Goal: Find specific page/section: Find specific page/section

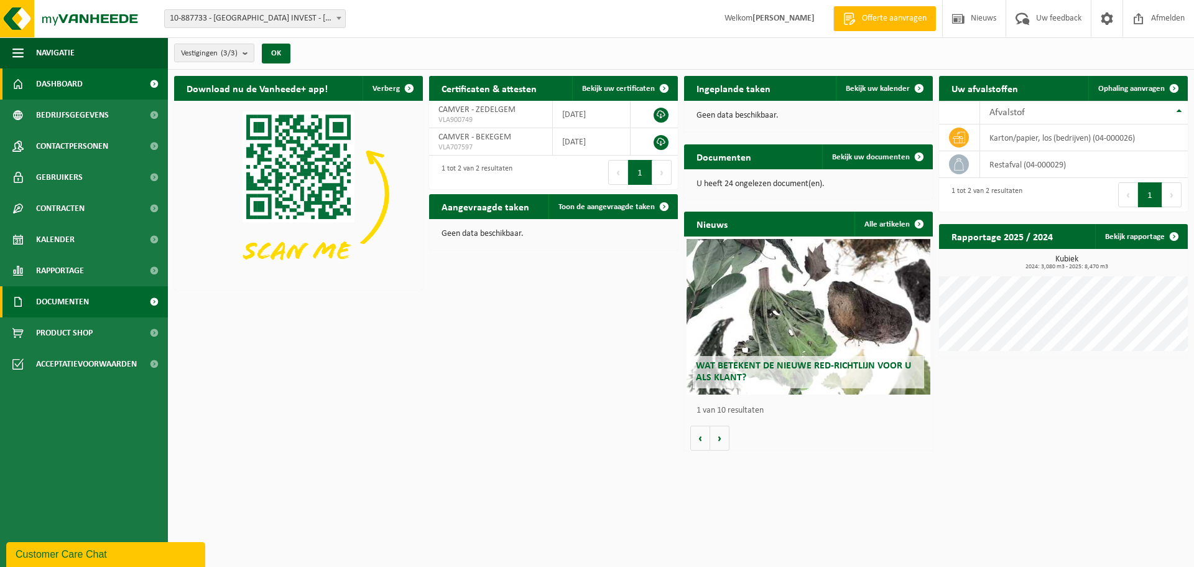
click at [78, 304] on span "Documenten" at bounding box center [62, 301] width 53 height 31
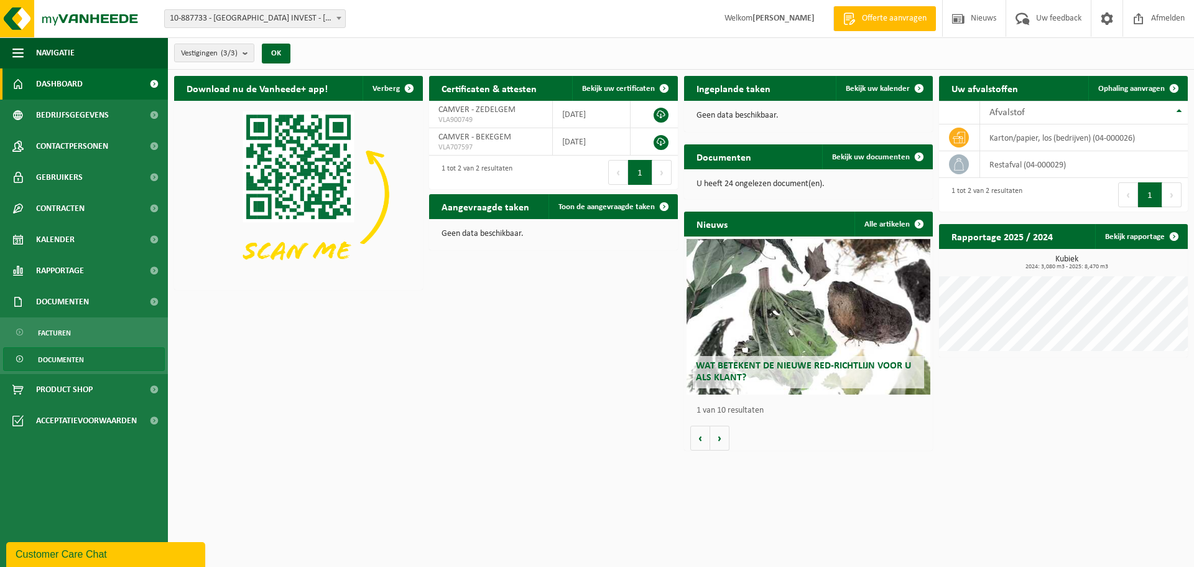
click at [67, 353] on span "Documenten" at bounding box center [61, 360] width 46 height 24
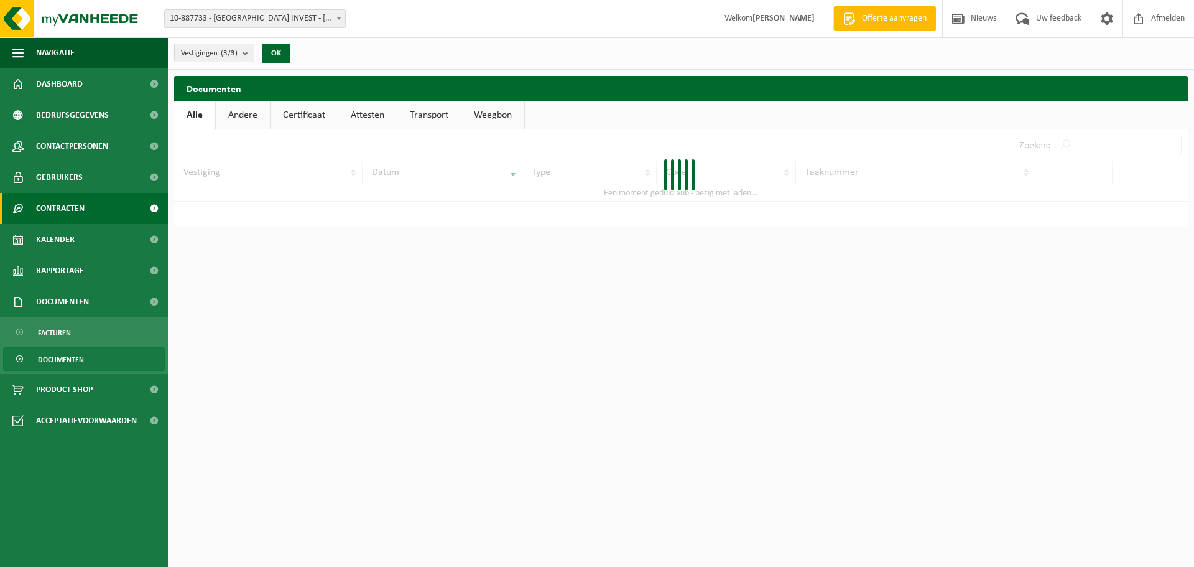
click at [64, 210] on span "Contracten" at bounding box center [60, 208] width 49 height 31
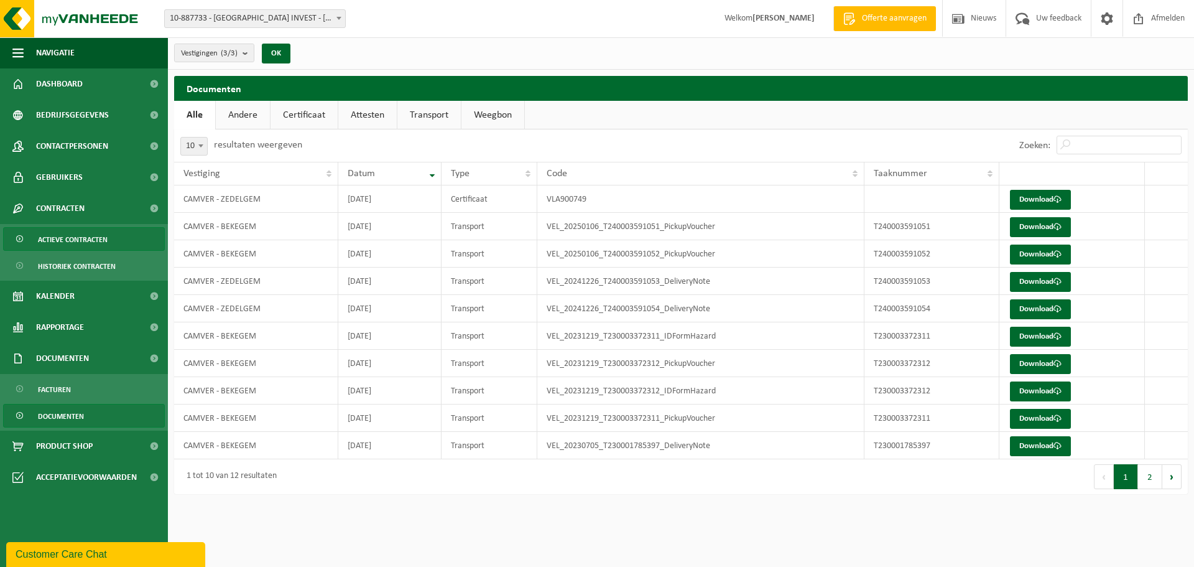
click at [89, 235] on span "Actieve contracten" at bounding box center [73, 240] width 70 height 24
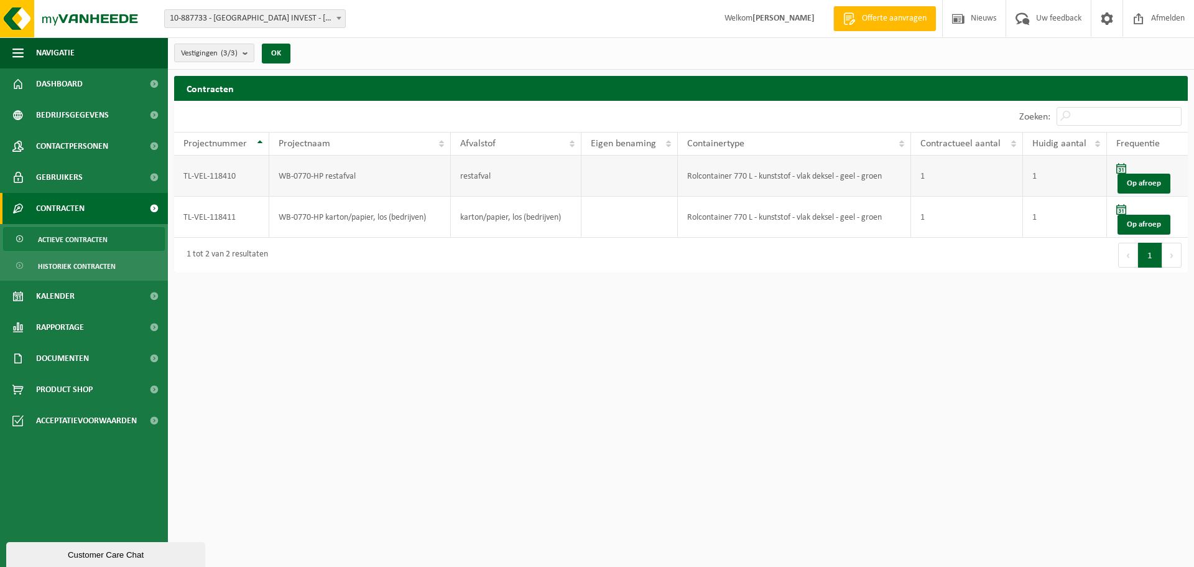
click at [309, 172] on td "WB-0770-HP restafval" at bounding box center [360, 176] width 182 height 41
click at [82, 350] on span "Documenten" at bounding box center [62, 358] width 53 height 31
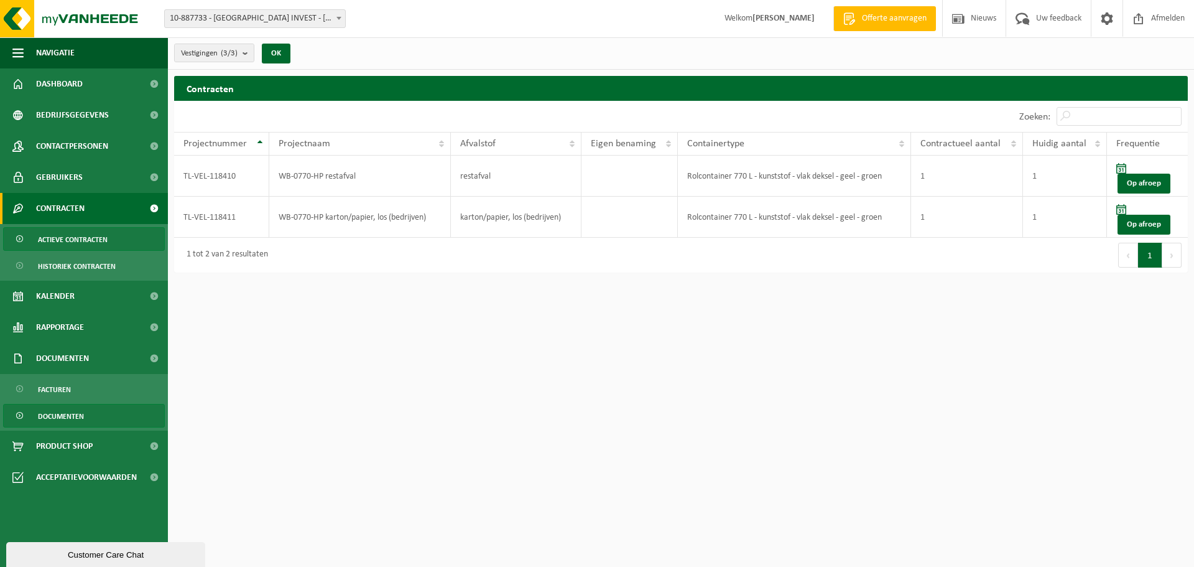
click at [81, 416] on span "Documenten" at bounding box center [61, 416] width 46 height 24
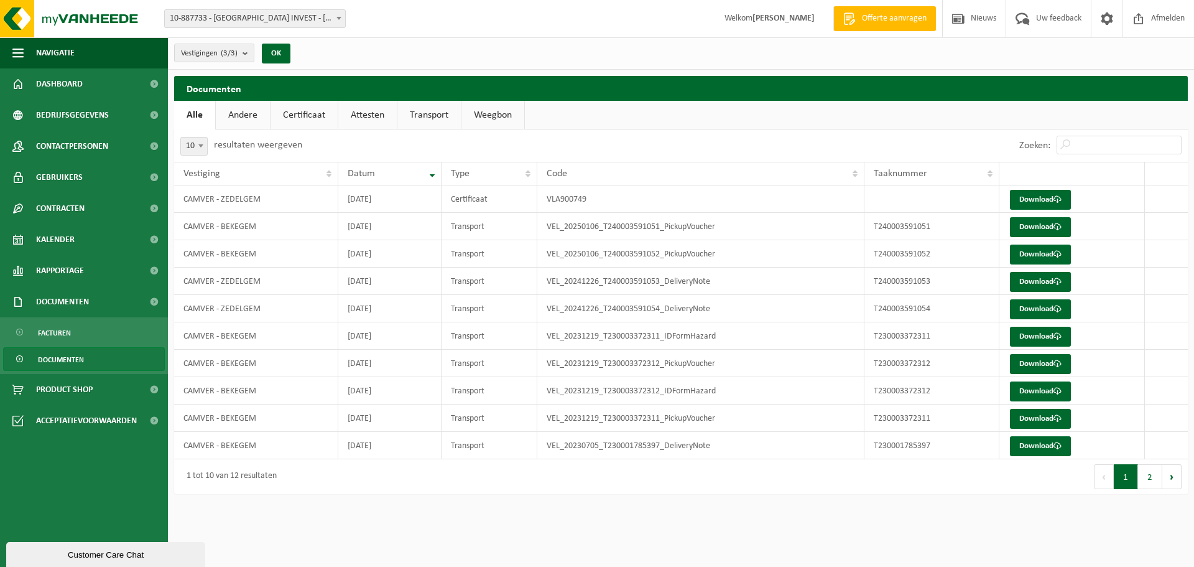
drag, startPoint x: 466, startPoint y: 36, endPoint x: 310, endPoint y: 0, distance: 160.2
click at [465, 35] on div "Vestiging: 10-887733 - AMARILLO INVEST - VARSENARE 10-916851 - CAMVER - BEKEGEM…" at bounding box center [597, 19] width 1194 height 38
